Goal: Communication & Community: Answer question/provide support

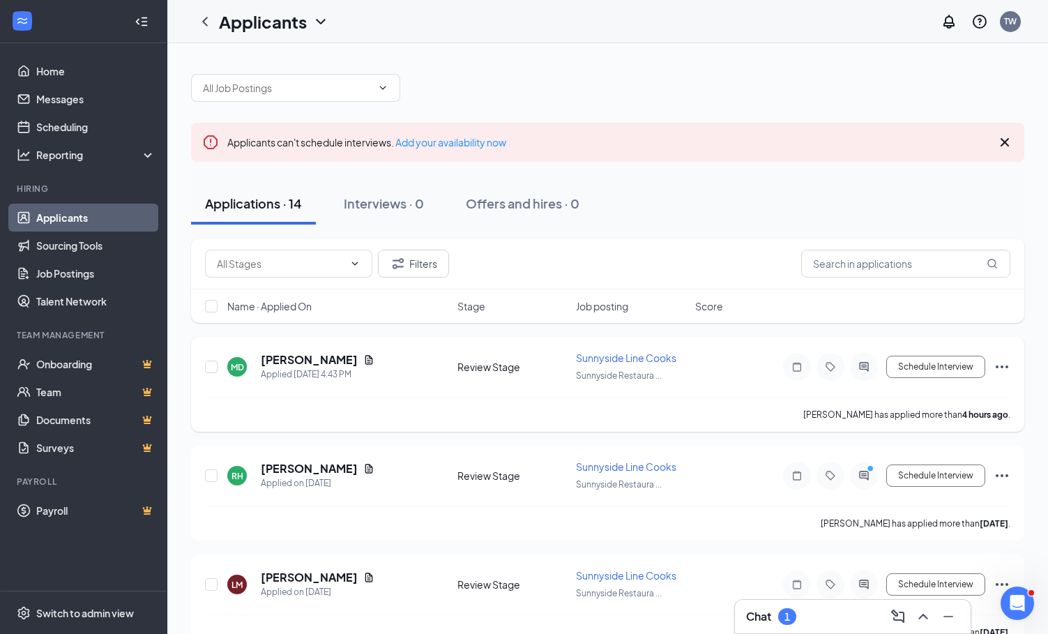
click at [611, 361] on span "Sunnyside Line Cooks" at bounding box center [626, 357] width 100 height 13
click at [317, 365] on h5 "[PERSON_NAME]" at bounding box center [309, 359] width 97 height 15
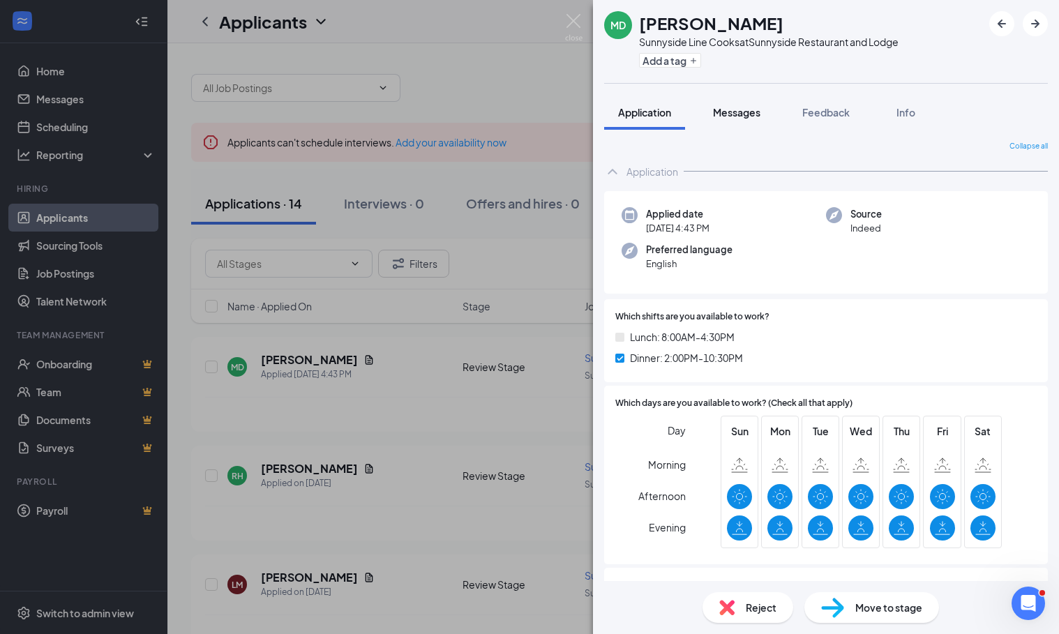
click at [749, 123] on button "Messages" at bounding box center [736, 112] width 75 height 35
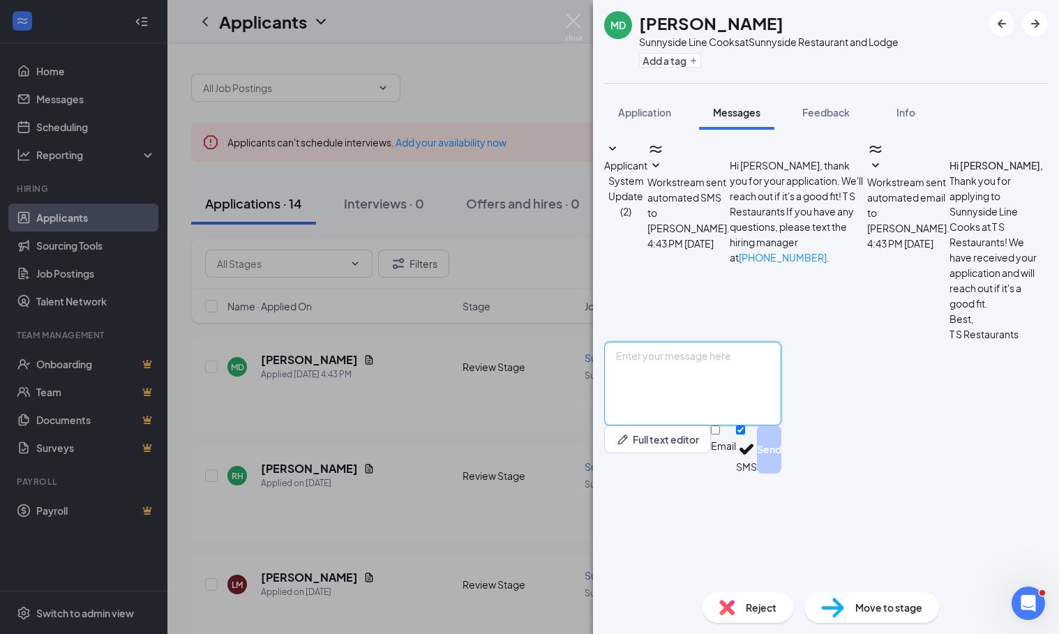
click at [717, 425] on textarea at bounding box center [692, 384] width 177 height 84
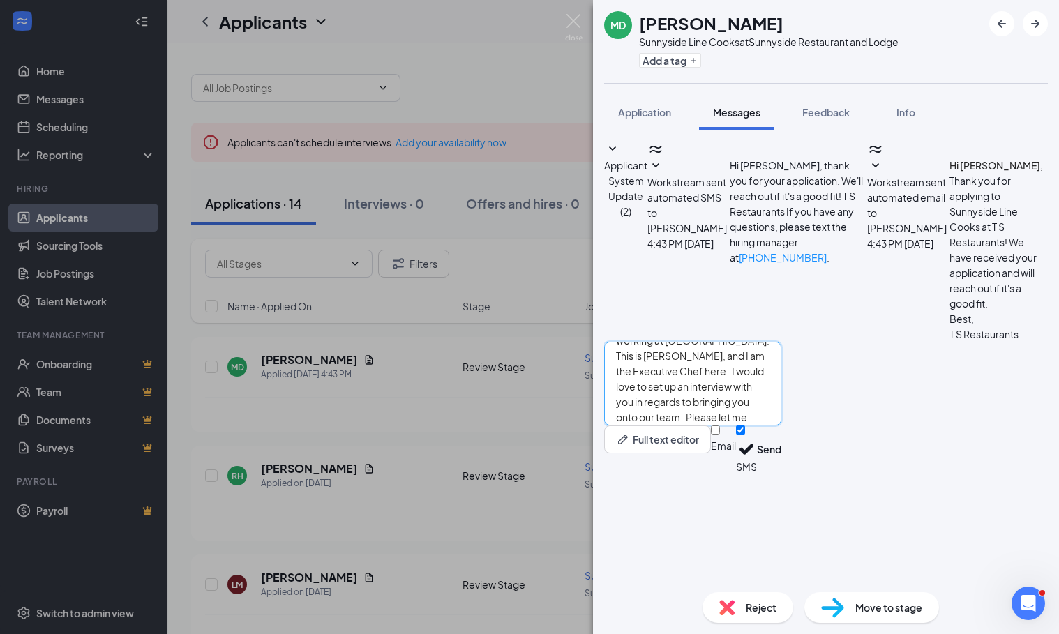
scroll to position [61, 0]
type textarea "Hi [PERSON_NAME], Thanks for your interest in working at [GEOGRAPHIC_DATA]! Thi…"
click at [720, 434] on input "Email" at bounding box center [715, 429] width 9 height 9
checkbox input "true"
click at [781, 478] on button "Send" at bounding box center [769, 451] width 24 height 52
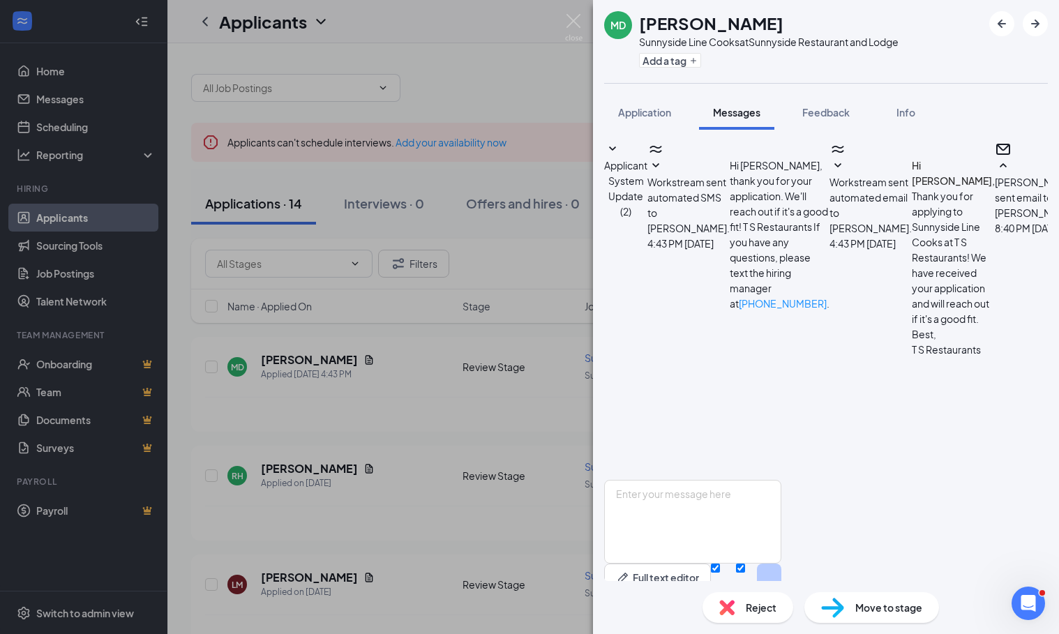
scroll to position [315, 0]
click at [592, 8] on div "MD [PERSON_NAME] Sunnyside Line Cooks at [GEOGRAPHIC_DATA] and Lodge Add a tag …" at bounding box center [529, 317] width 1059 height 634
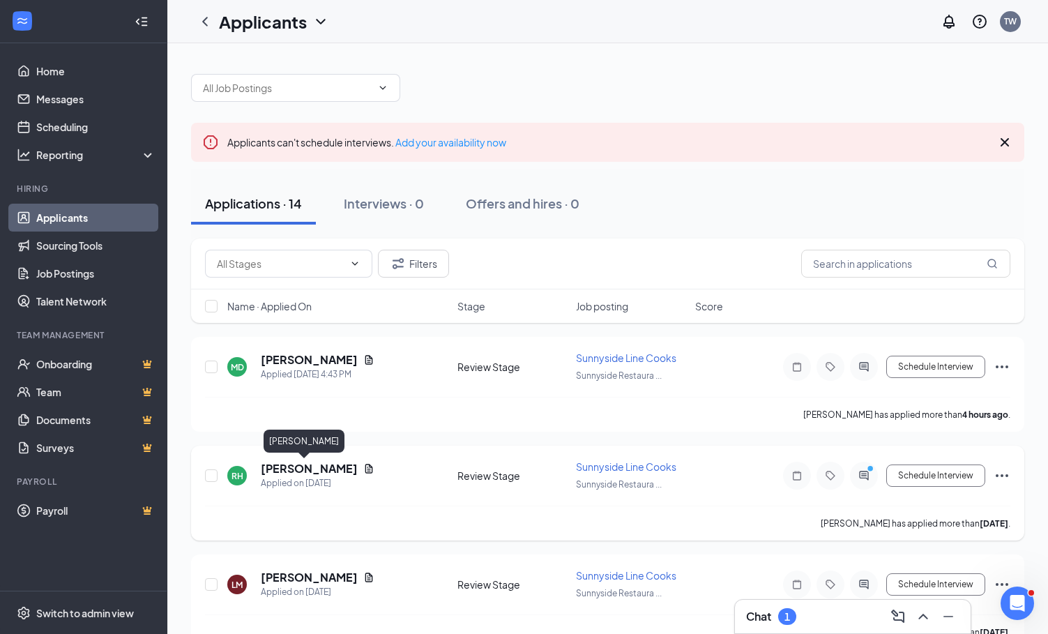
click at [281, 462] on h5 "[PERSON_NAME]" at bounding box center [309, 468] width 97 height 15
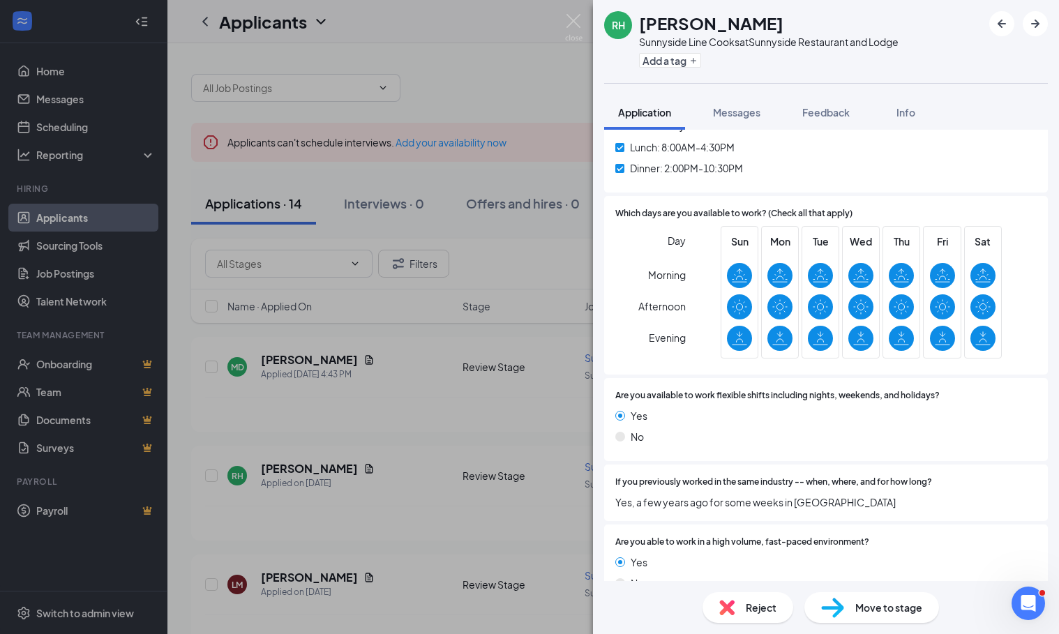
scroll to position [488, 0]
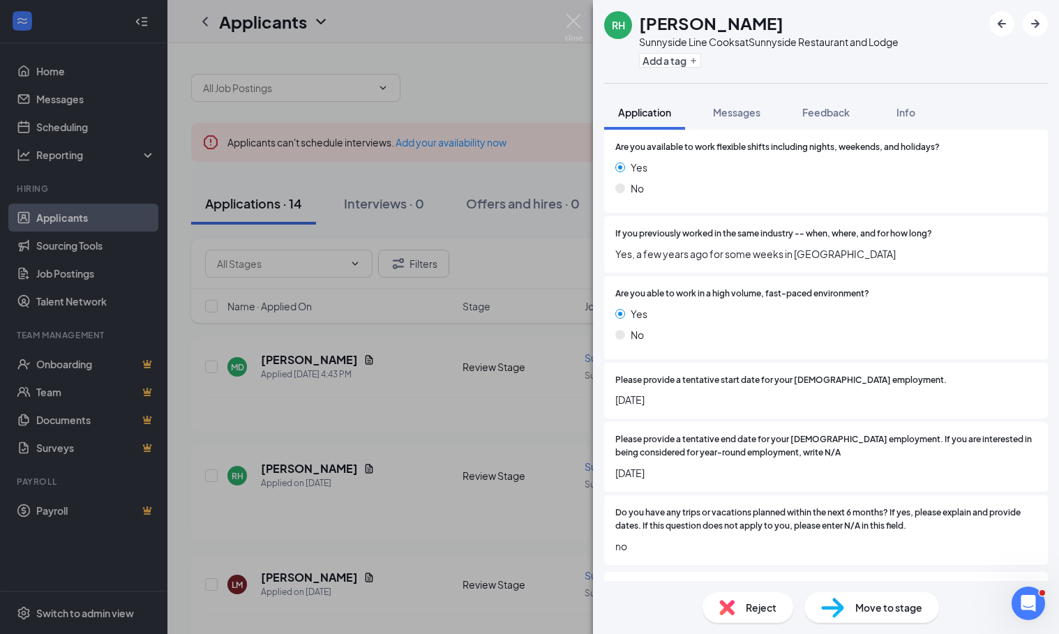
click at [397, 414] on div "RH [PERSON_NAME] Sunnyside Line Cooks at [GEOGRAPHIC_DATA] and Lodge Add a tag …" at bounding box center [529, 317] width 1059 height 634
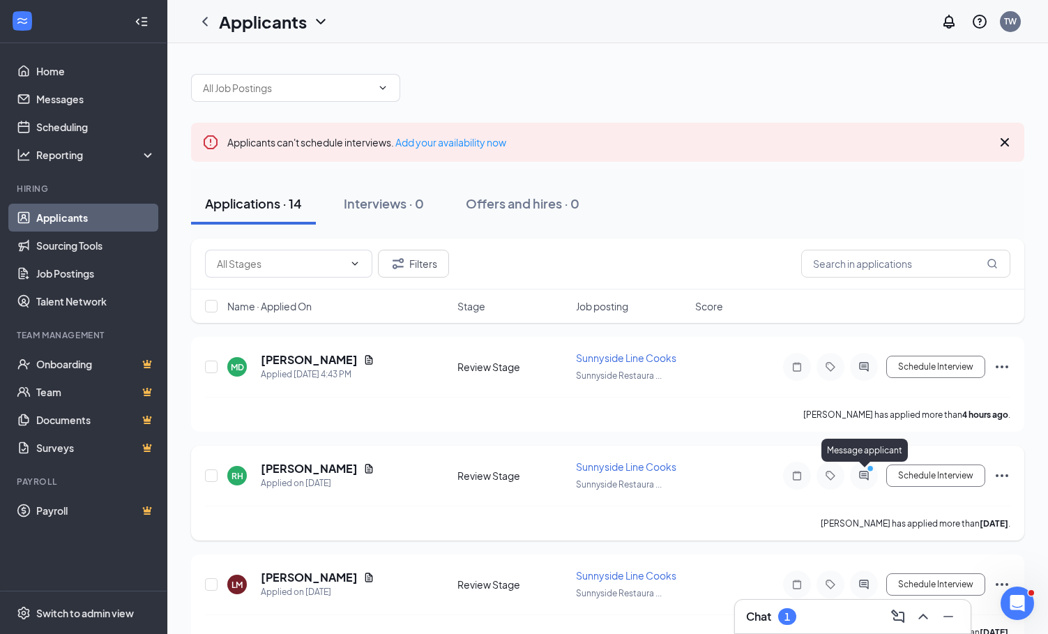
click at [871, 471] on circle "PrimaryDot" at bounding box center [870, 468] width 6 height 6
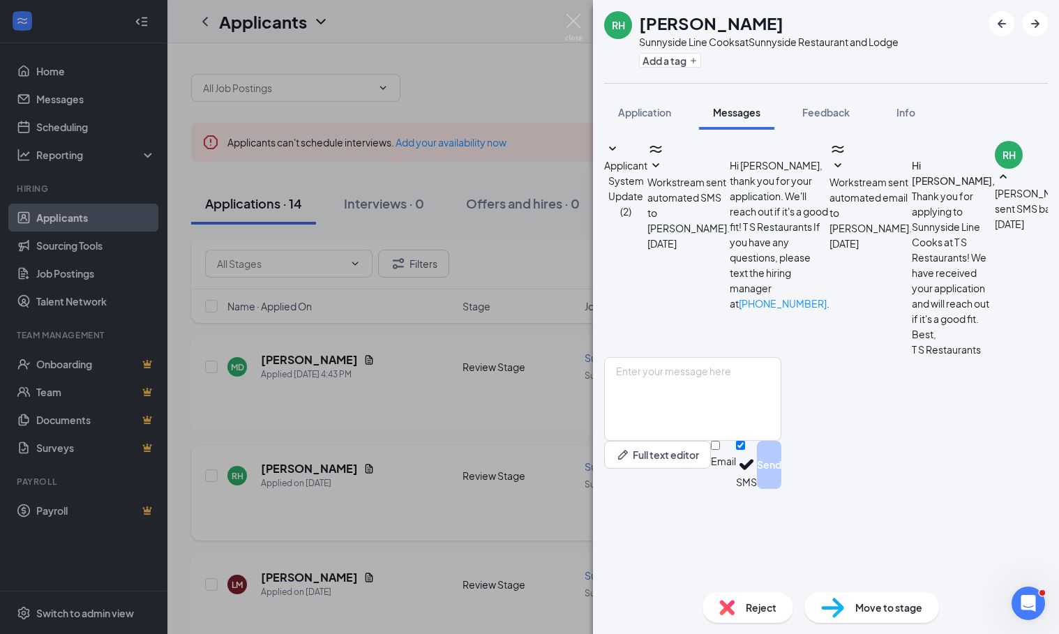
click at [514, 56] on div "RH [PERSON_NAME] Sunnyside Line Cooks at [GEOGRAPHIC_DATA] and Lodge Add a tag …" at bounding box center [529, 317] width 1059 height 634
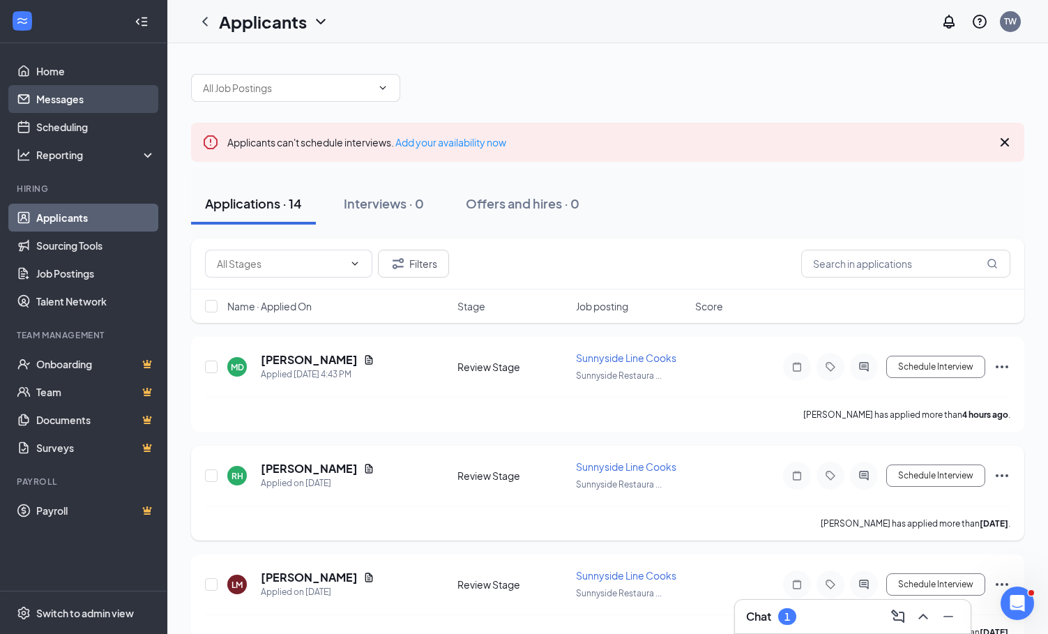
click at [52, 108] on link "Messages" at bounding box center [95, 99] width 119 height 28
